Goal: Task Accomplishment & Management: Use online tool/utility

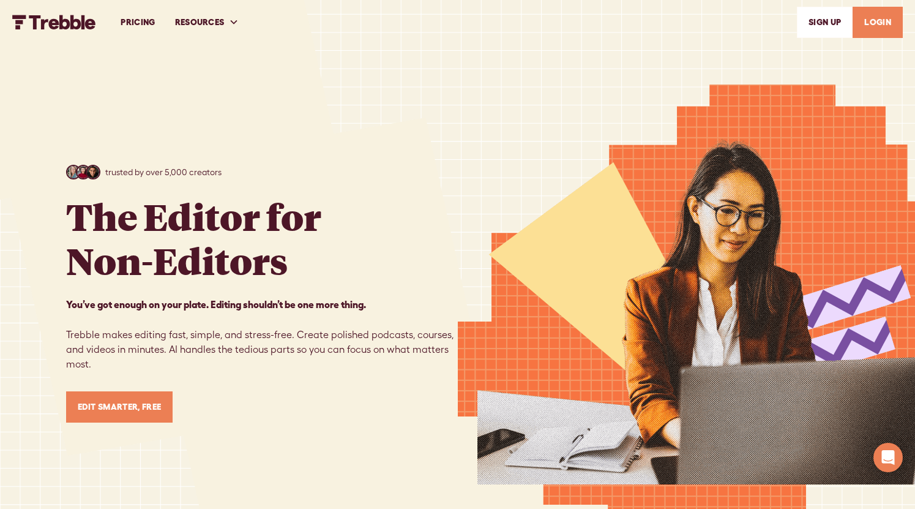
click at [887, 28] on link "LOGIN" at bounding box center [878, 22] width 50 height 31
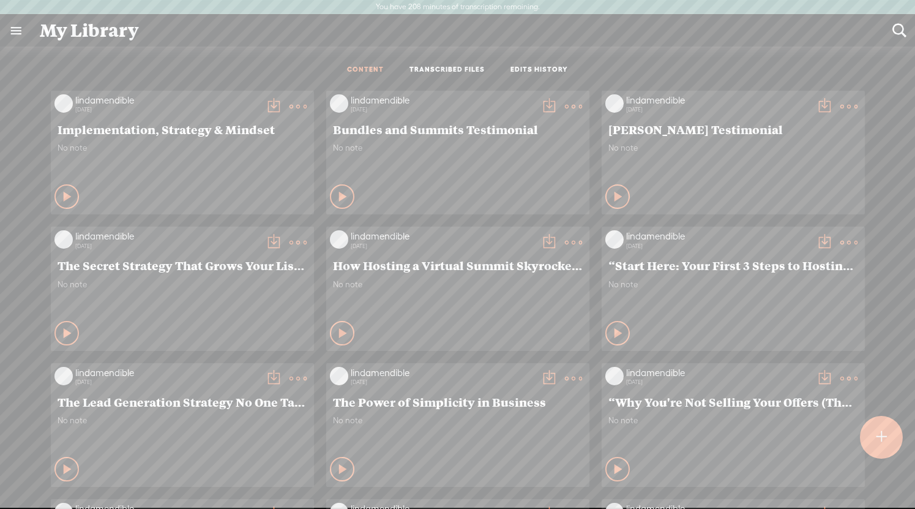
click at [887, 438] on div at bounding box center [882, 437] width 45 height 45
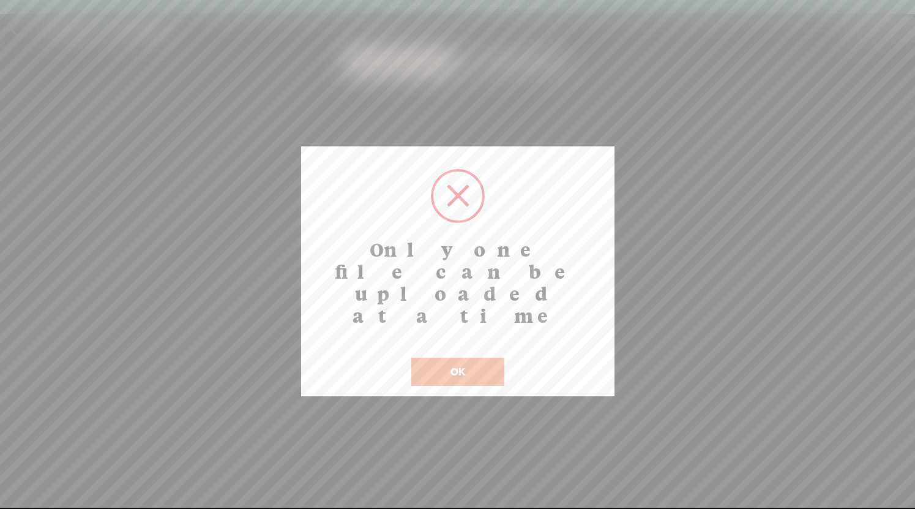
click at [457, 358] on button "OK" at bounding box center [457, 372] width 93 height 28
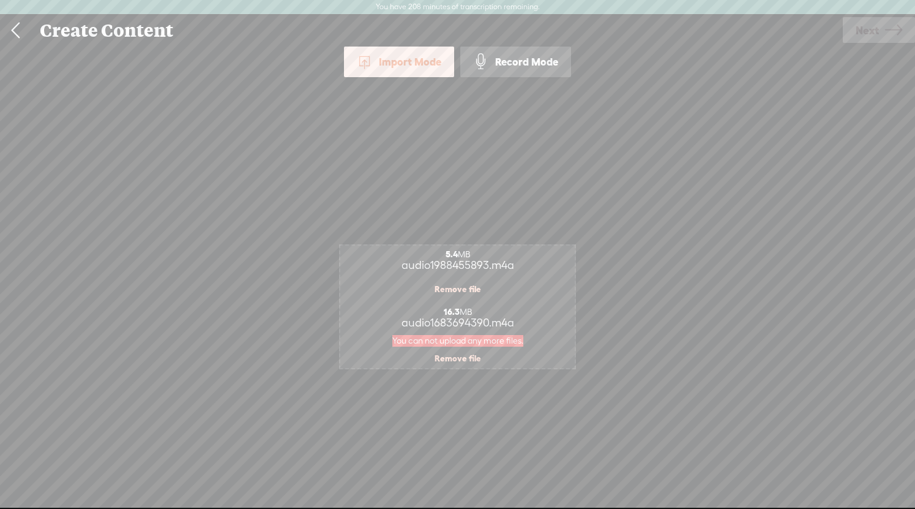
click at [467, 360] on link "Remove file" at bounding box center [458, 358] width 47 height 11
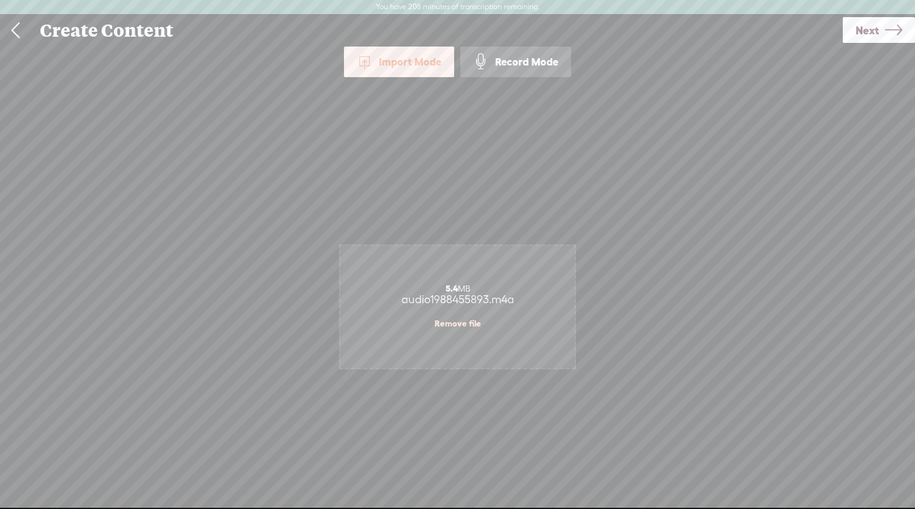
click at [454, 325] on link "Remove file" at bounding box center [458, 323] width 47 height 11
